Goal: Find specific page/section: Find specific page/section

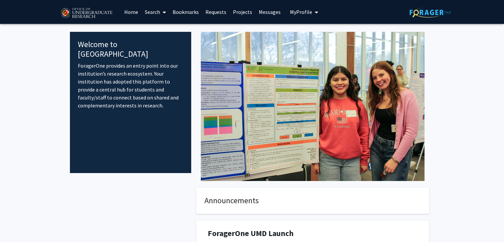
click at [244, 14] on link "Projects" at bounding box center [242, 11] width 26 height 23
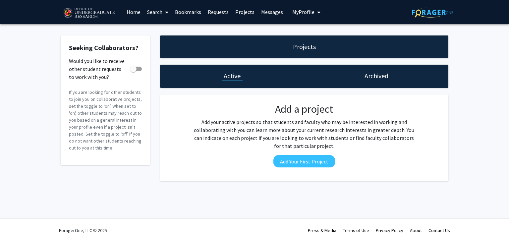
click at [161, 15] on link "Search" at bounding box center [158, 11] width 28 height 23
click at [166, 33] on span "Faculty/Staff" at bounding box center [168, 30] width 49 height 13
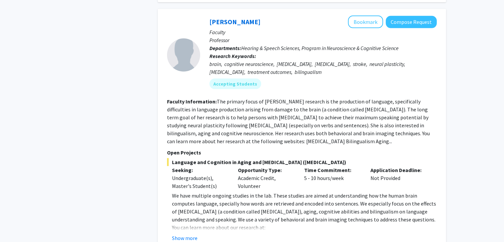
scroll to position [2078, 0]
click at [179, 233] on button "Show more" at bounding box center [184, 237] width 25 height 8
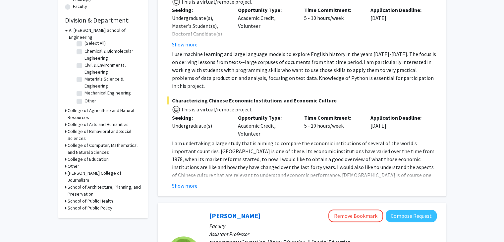
scroll to position [188, 0]
